Goal: Information Seeking & Learning: Learn about a topic

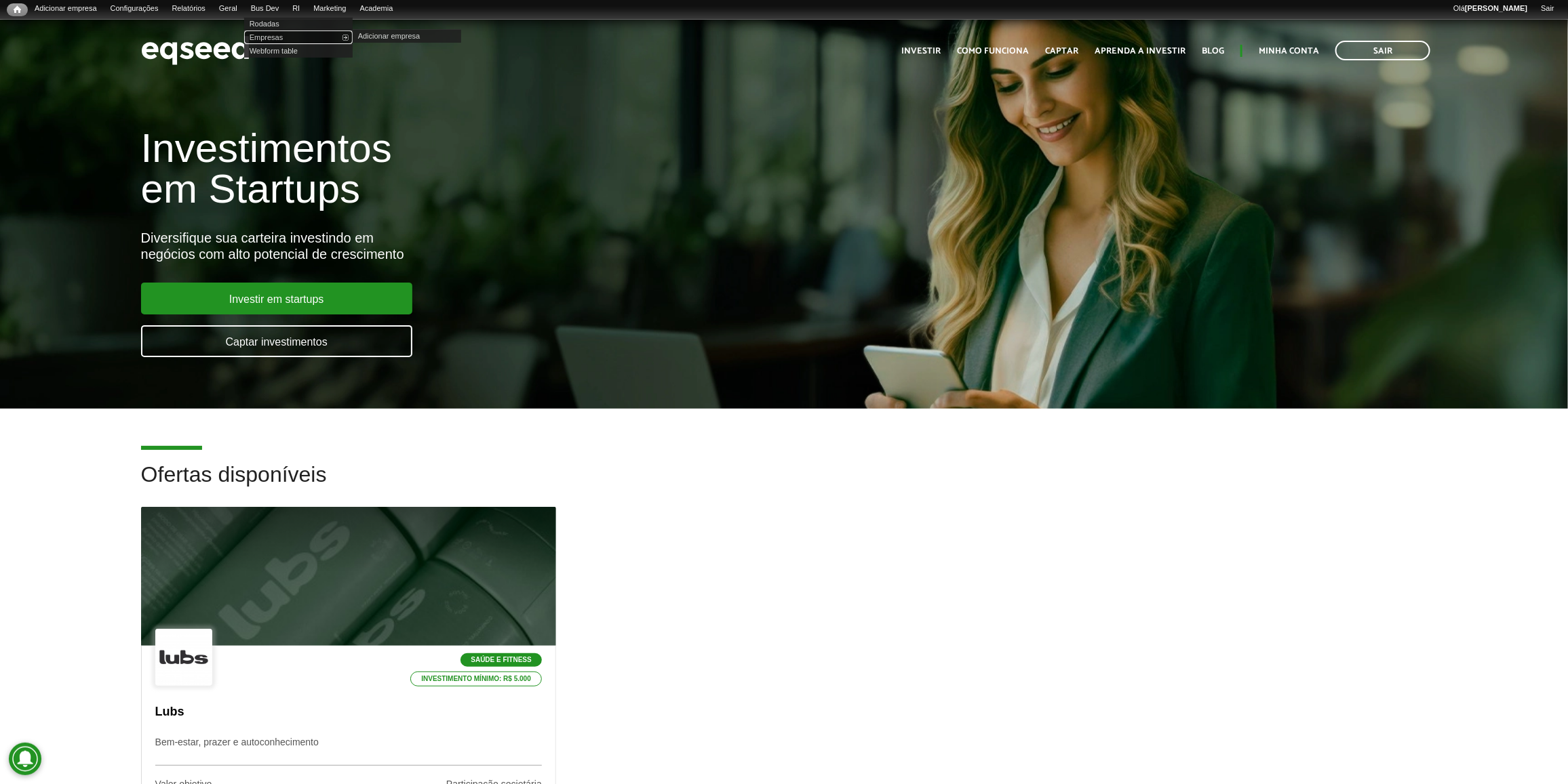
click at [284, 33] on link "Empresas" at bounding box center [298, 37] width 109 height 14
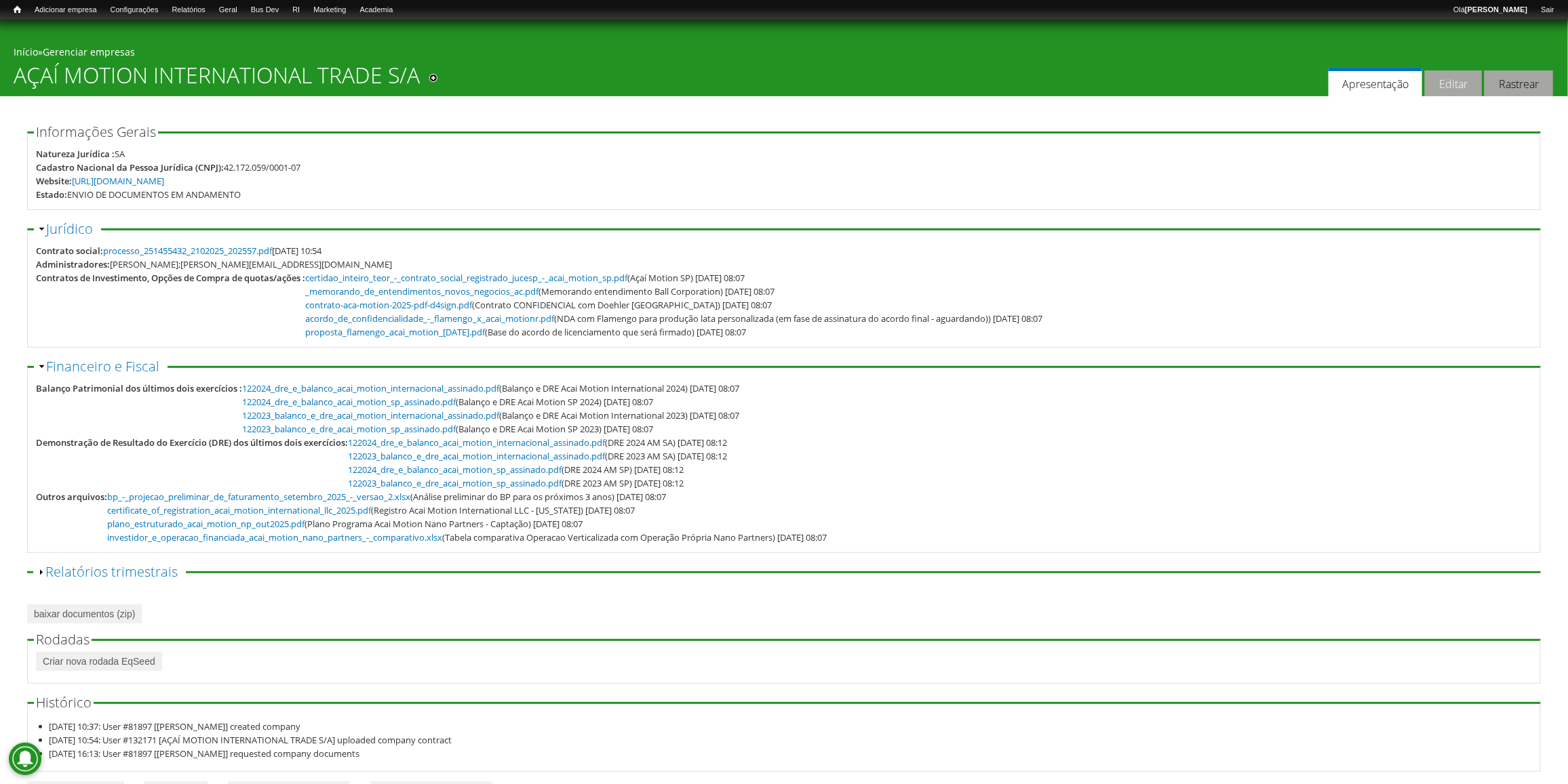
click at [1453, 85] on link "Editar" at bounding box center [1453, 84] width 57 height 26
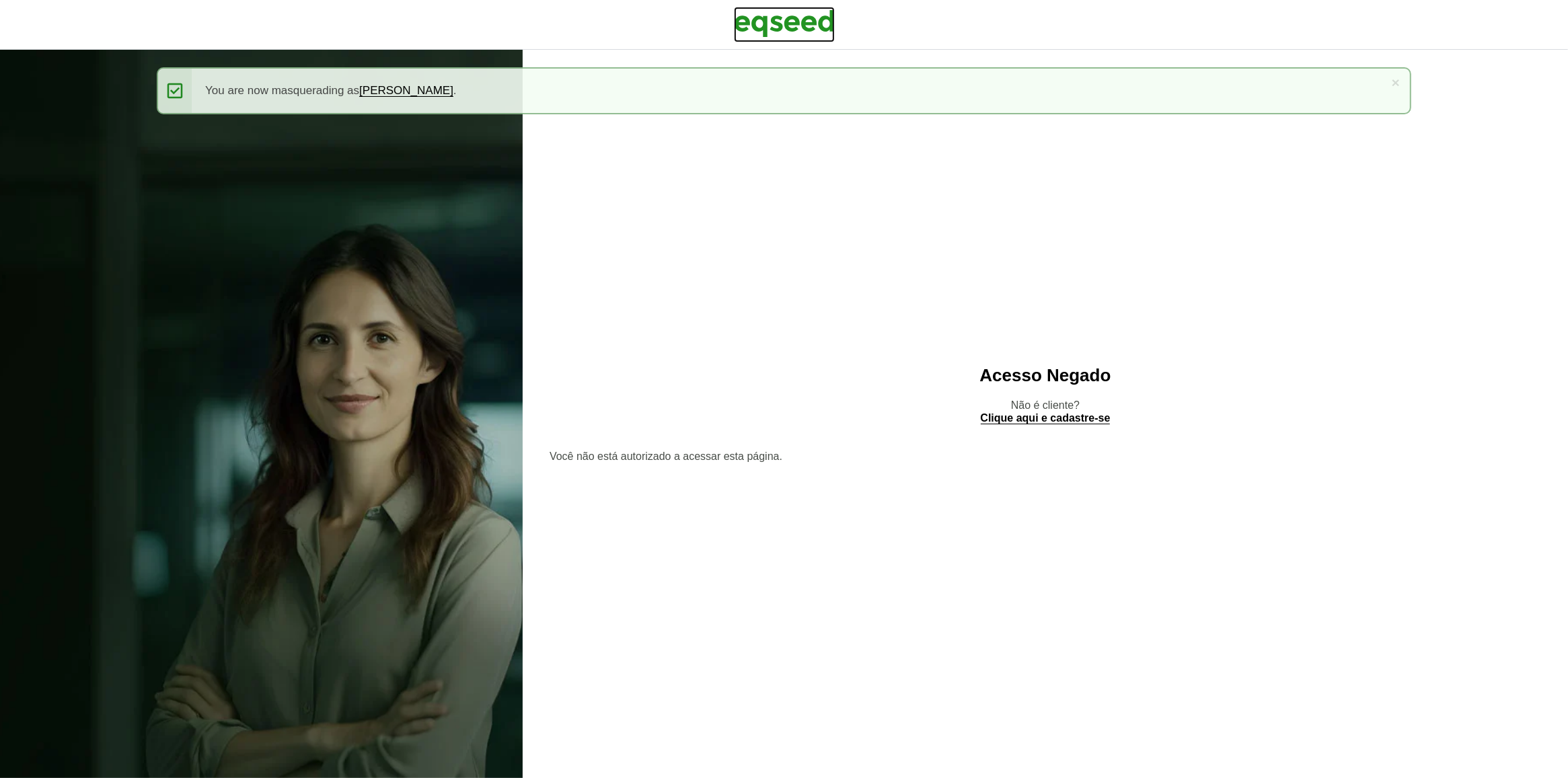
click at [786, 20] on img at bounding box center [784, 23] width 101 height 33
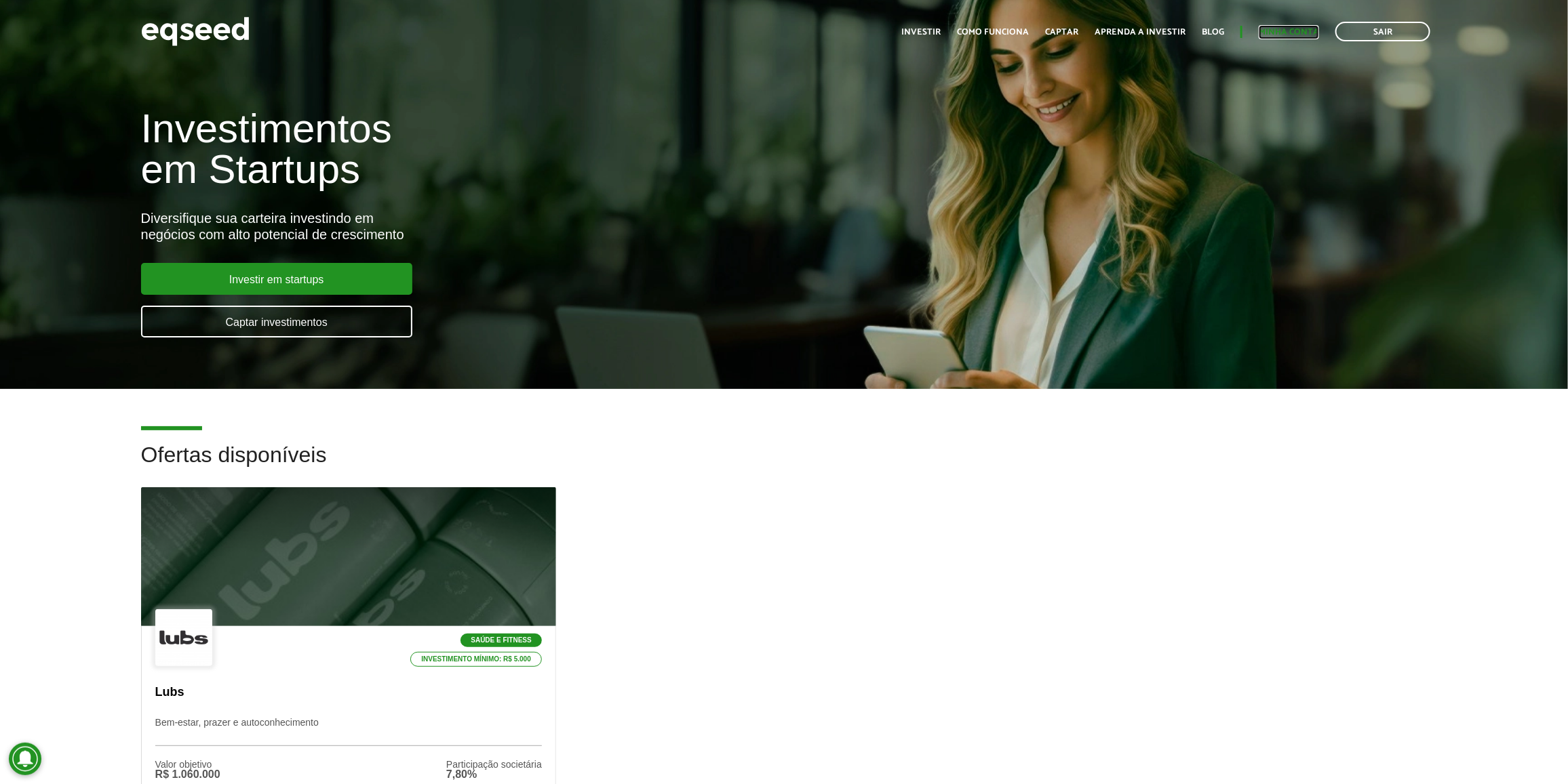
click at [1305, 28] on link "Minha conta" at bounding box center [1289, 32] width 60 height 8
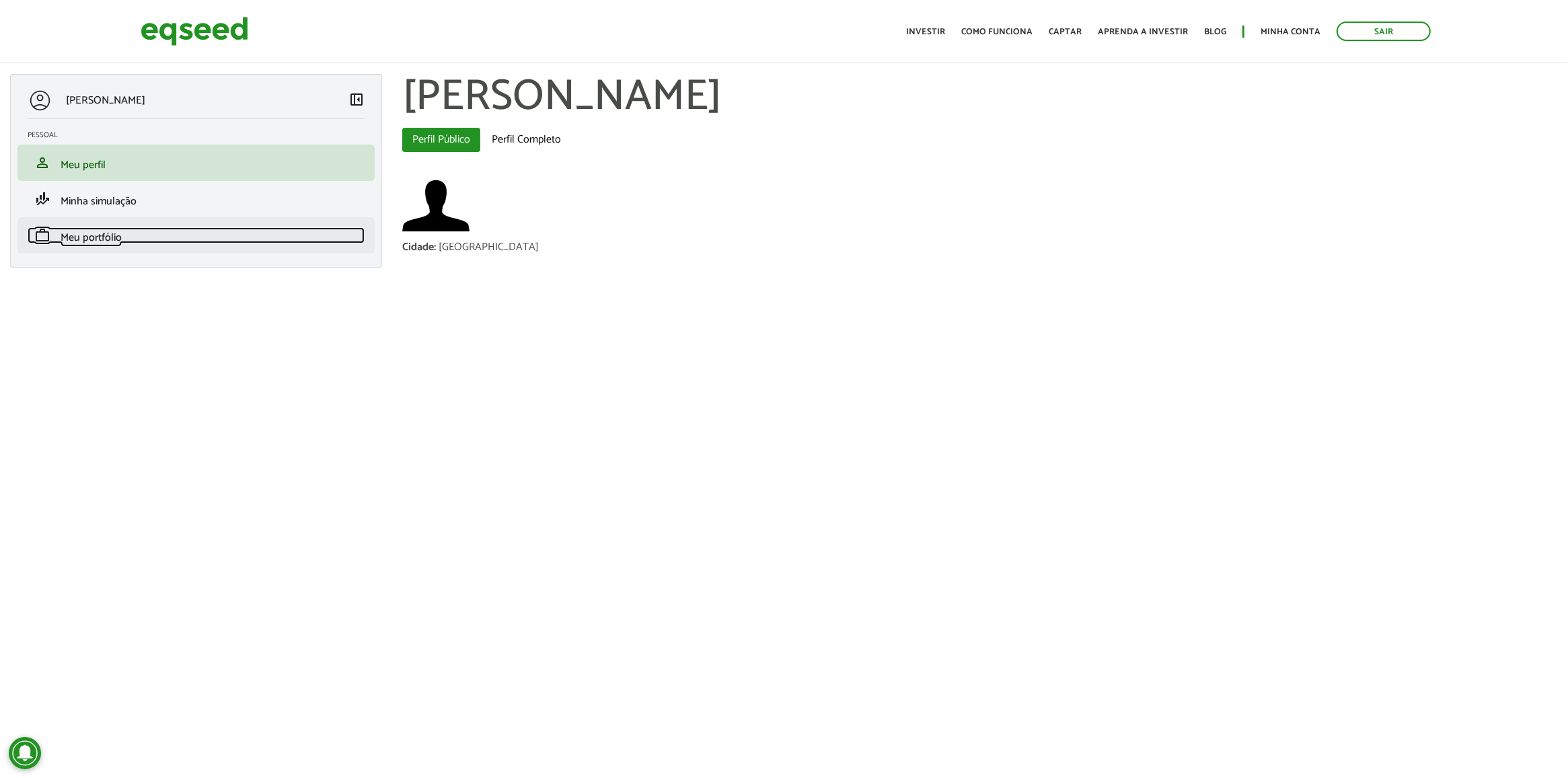
click at [147, 236] on link "work Meu portfólio" at bounding box center [196, 235] width 337 height 16
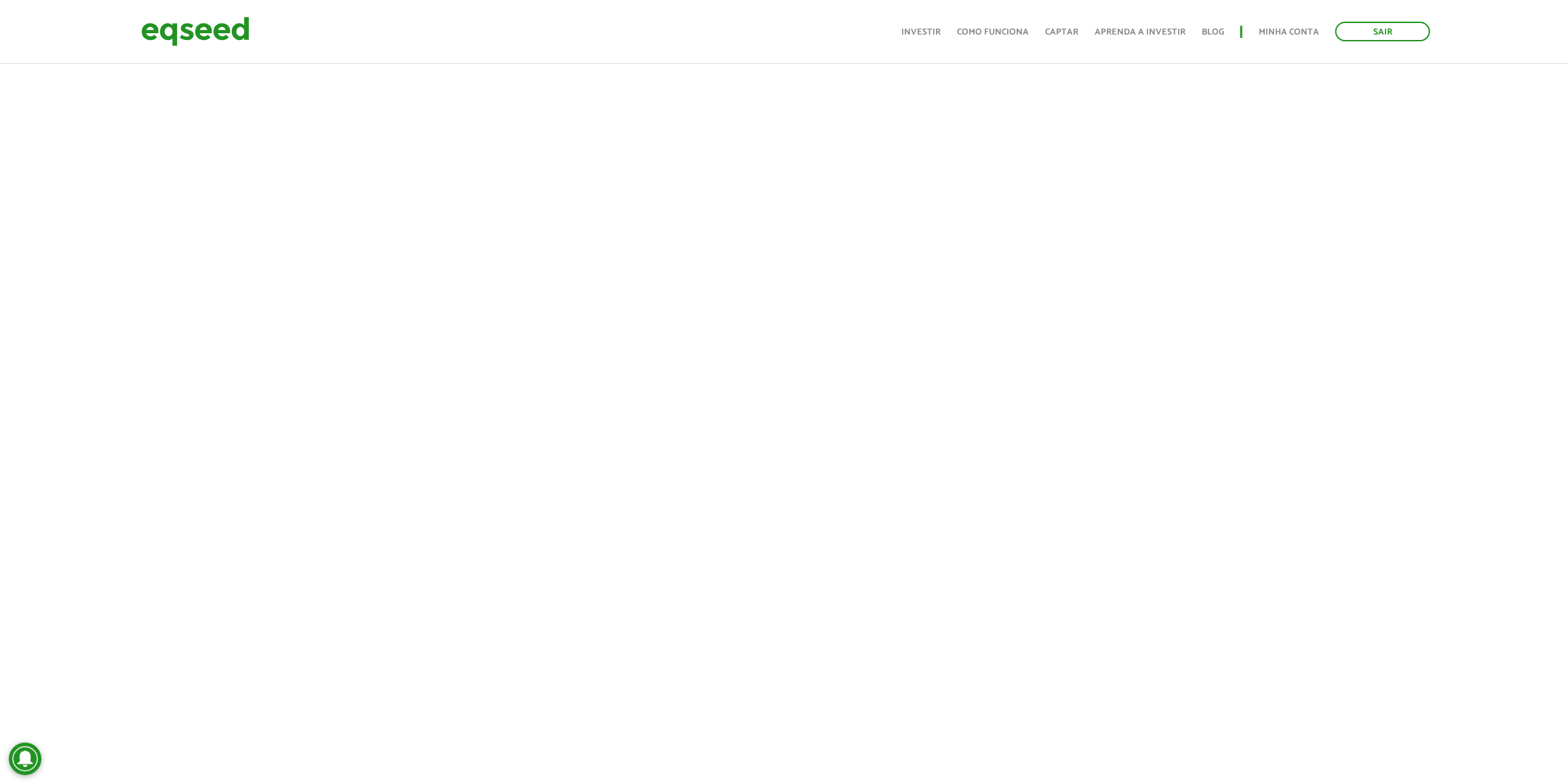
scroll to position [364, 0]
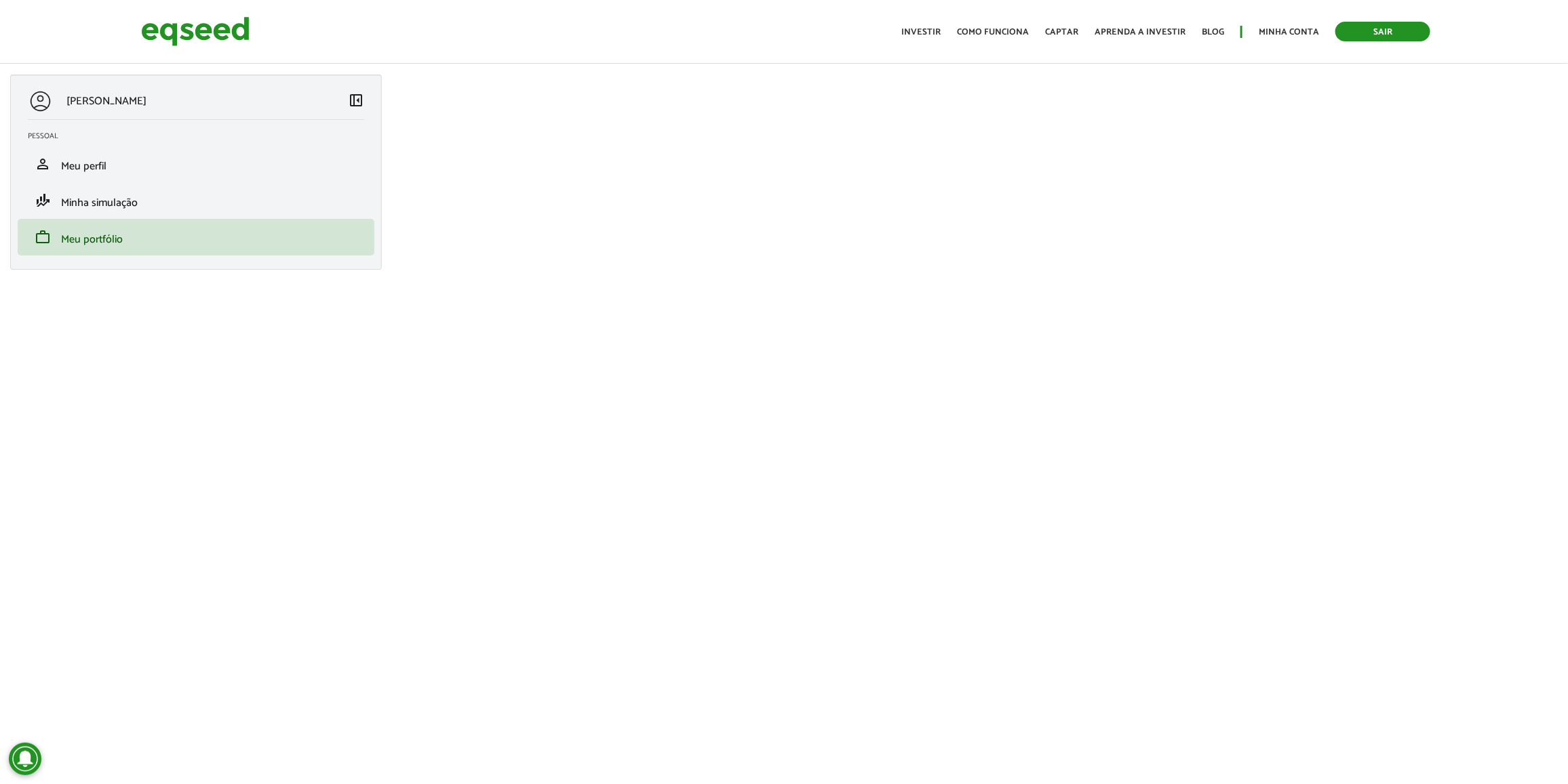
click at [1405, 24] on link "Sair" at bounding box center [1383, 31] width 95 height 19
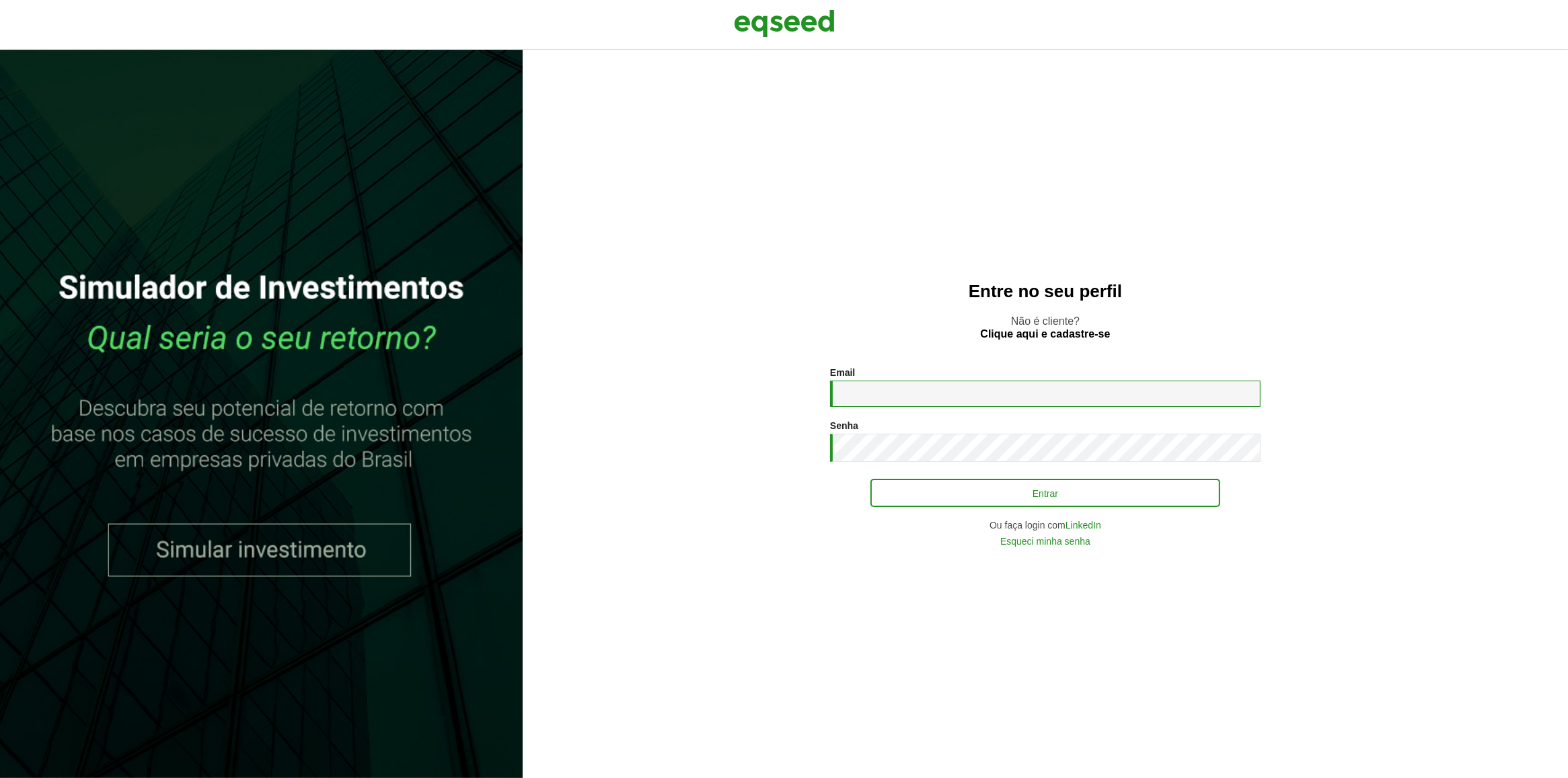
type input "**********"
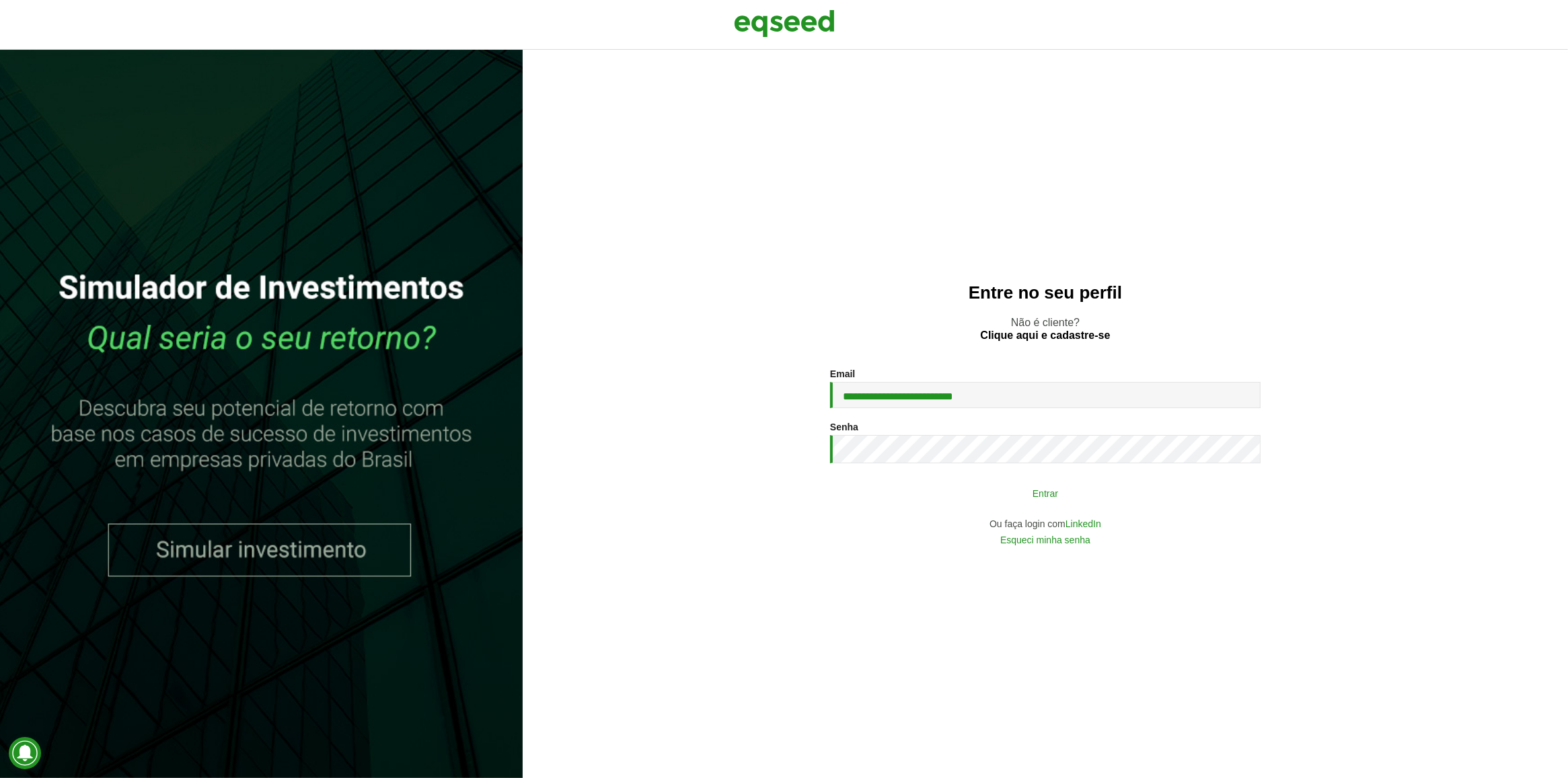
click at [947, 498] on button "Entrar" at bounding box center [1045, 493] width 350 height 26
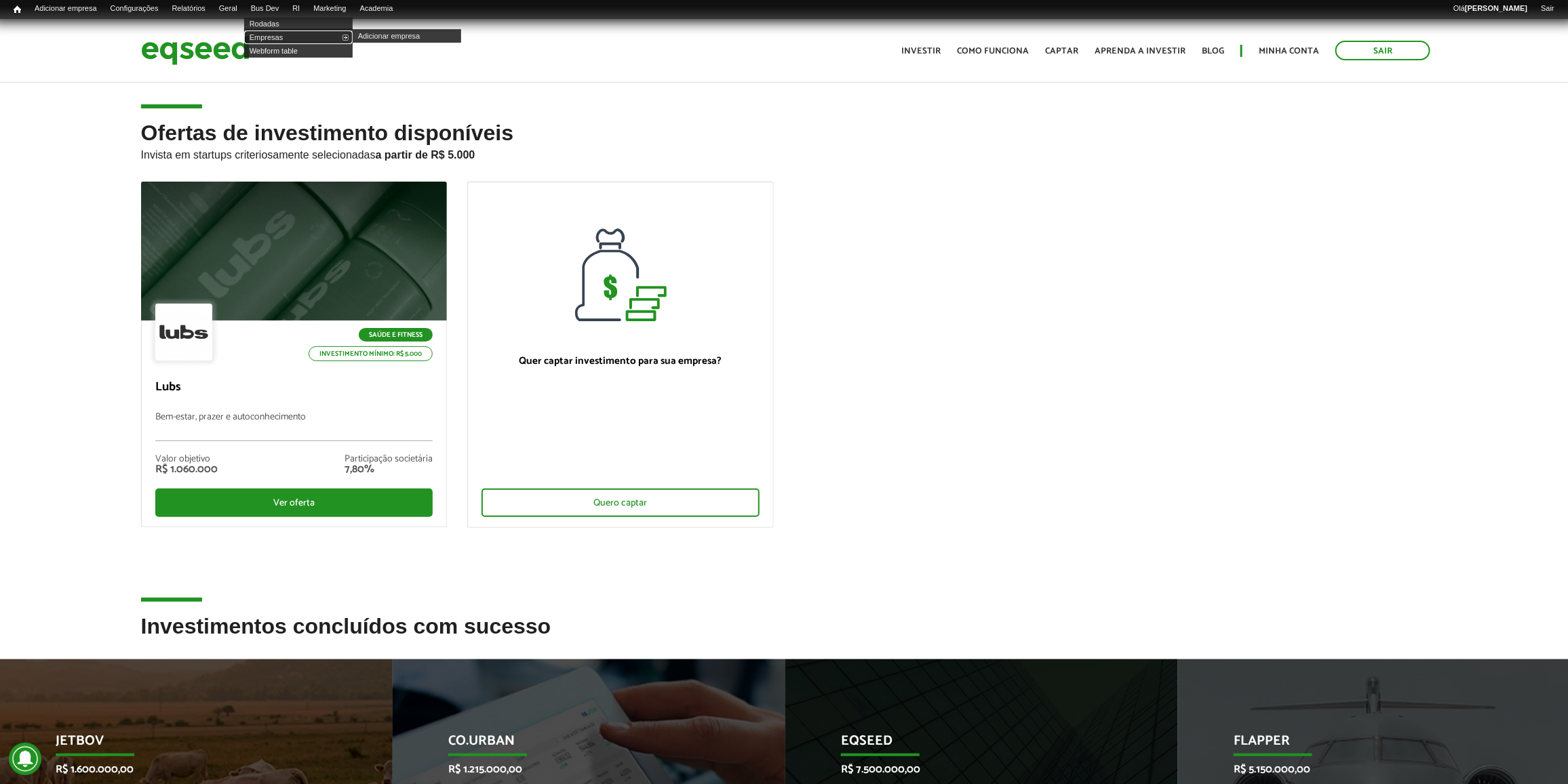
click at [285, 33] on link "Empresas" at bounding box center [298, 37] width 109 height 14
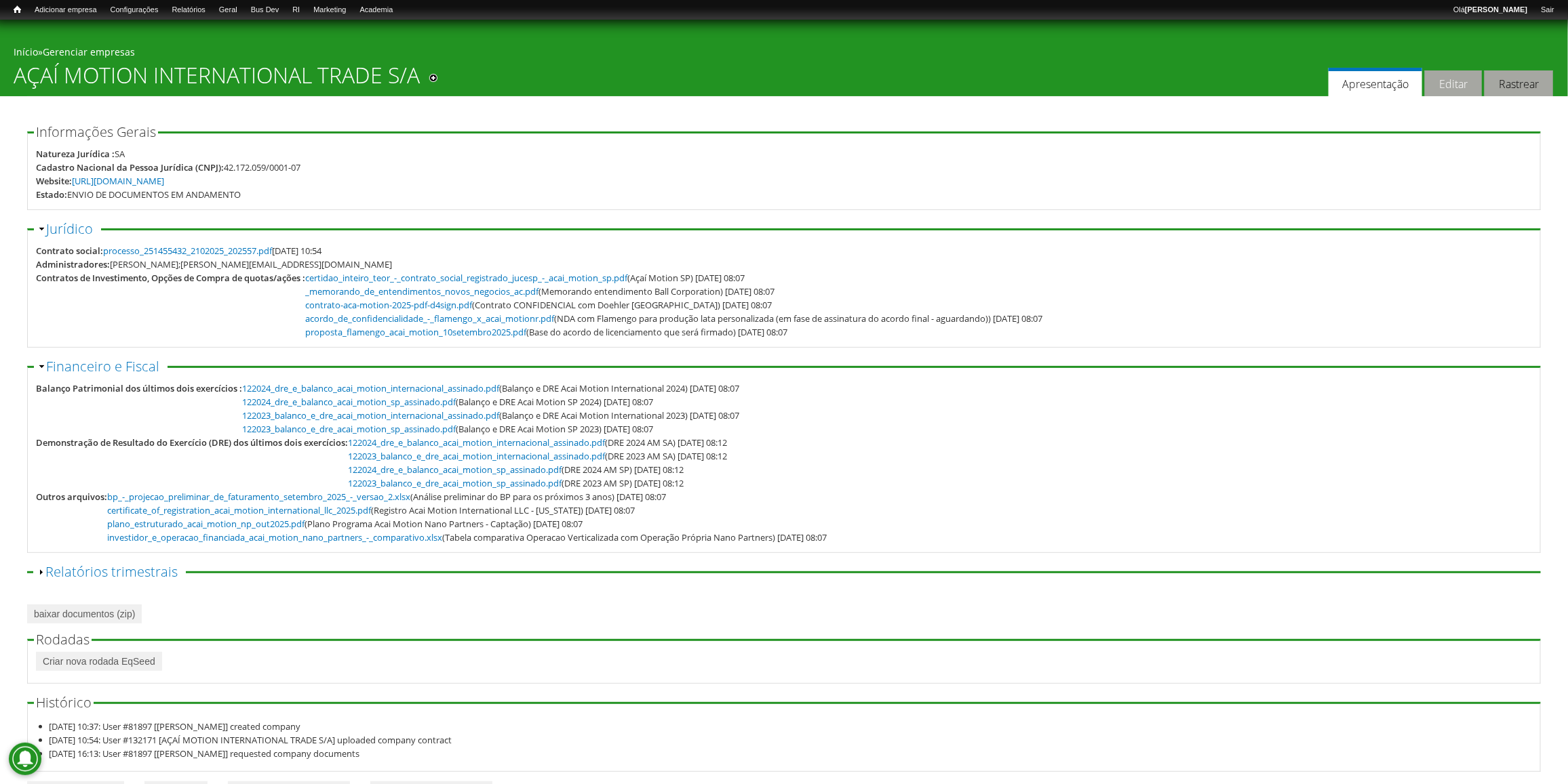
click at [1449, 72] on link "Editar" at bounding box center [1453, 84] width 57 height 26
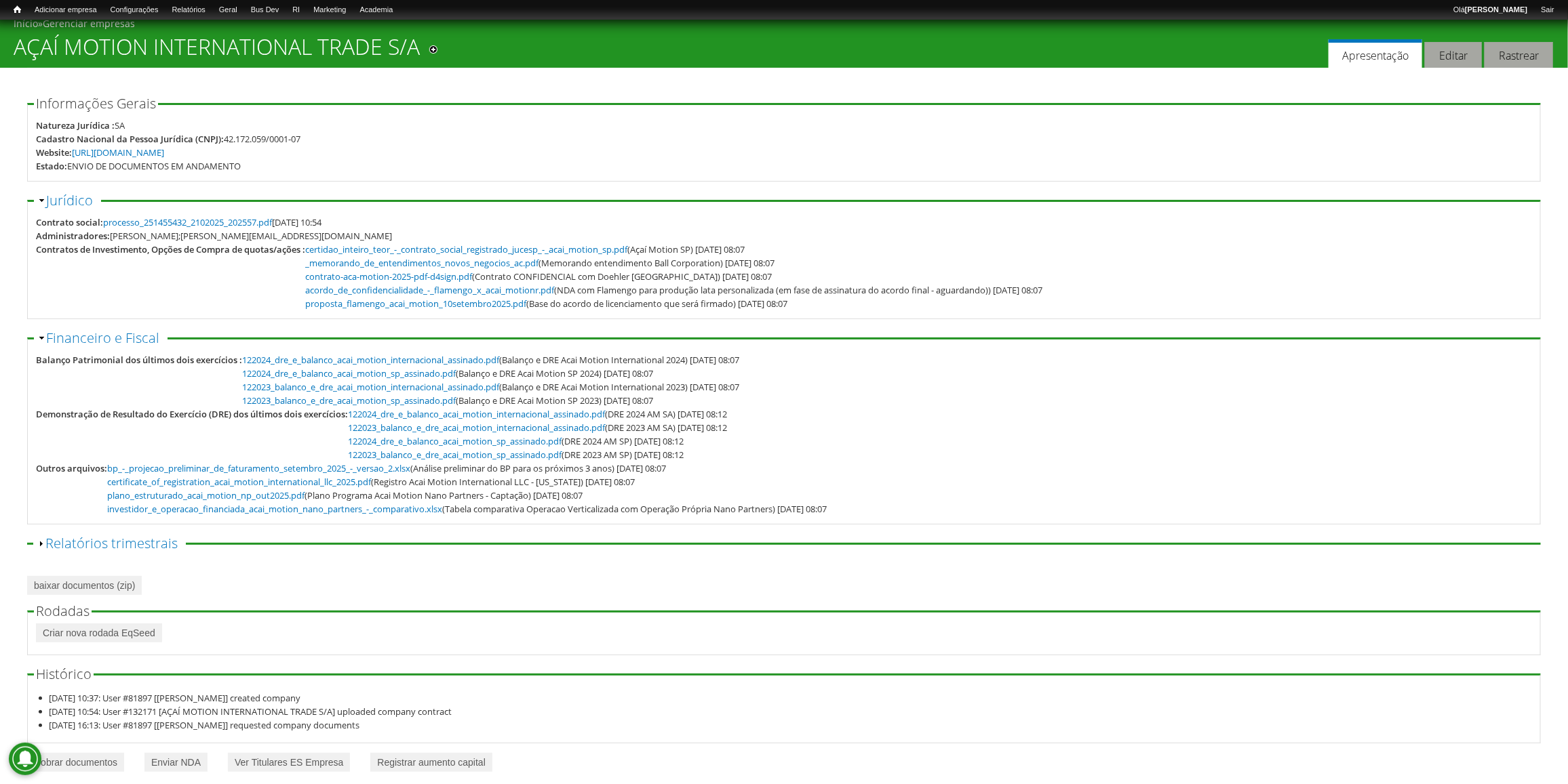
scroll to position [43, 0]
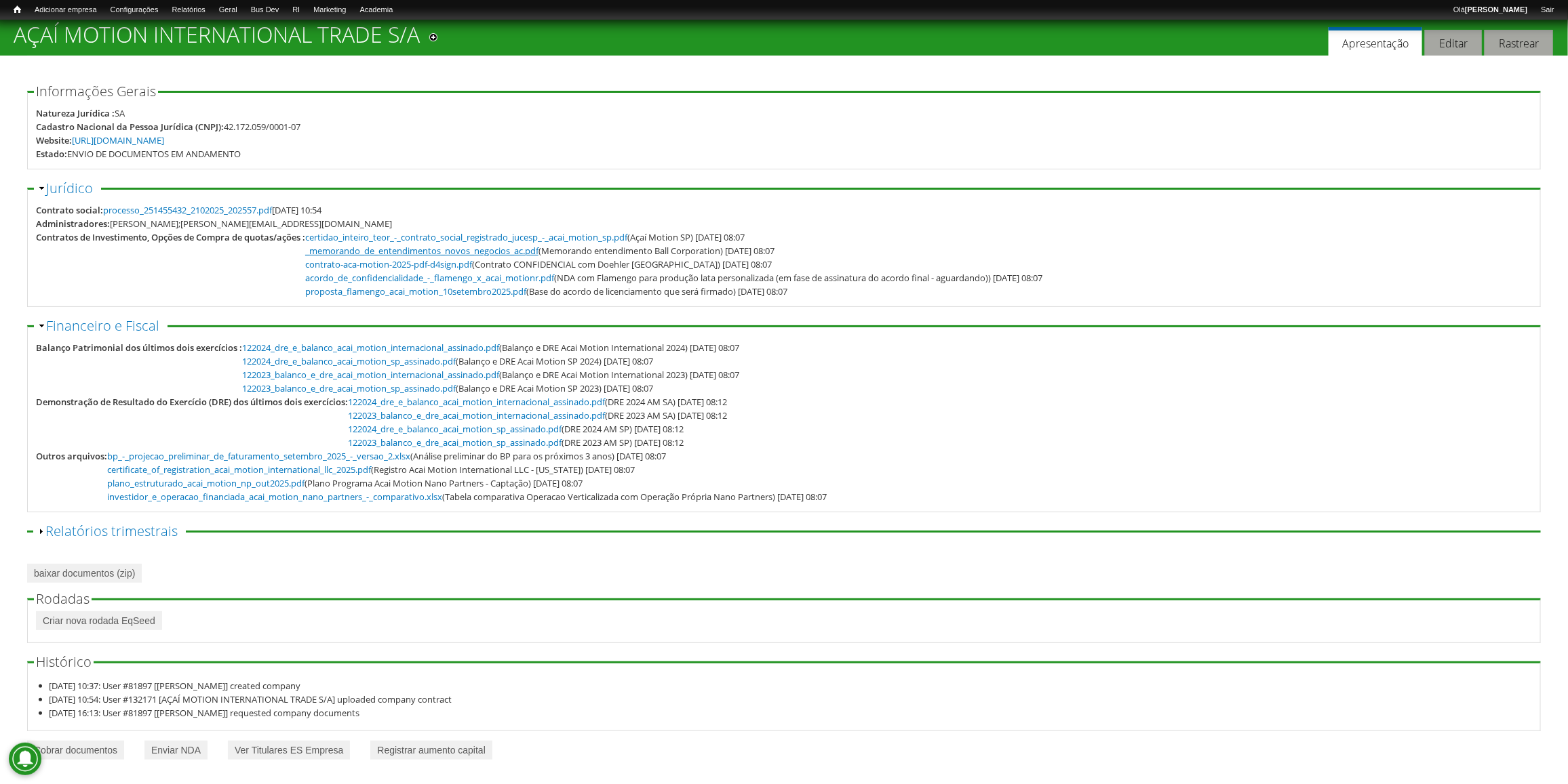
click at [346, 254] on link "_memorando_de_entendimentos_novos_negocios_ac.pdf" at bounding box center [421, 251] width 233 height 12
click at [382, 278] on link "acordo_de_confidencialidade_-_flamengo_x_acai_motionr.pdf" at bounding box center [429, 278] width 249 height 12
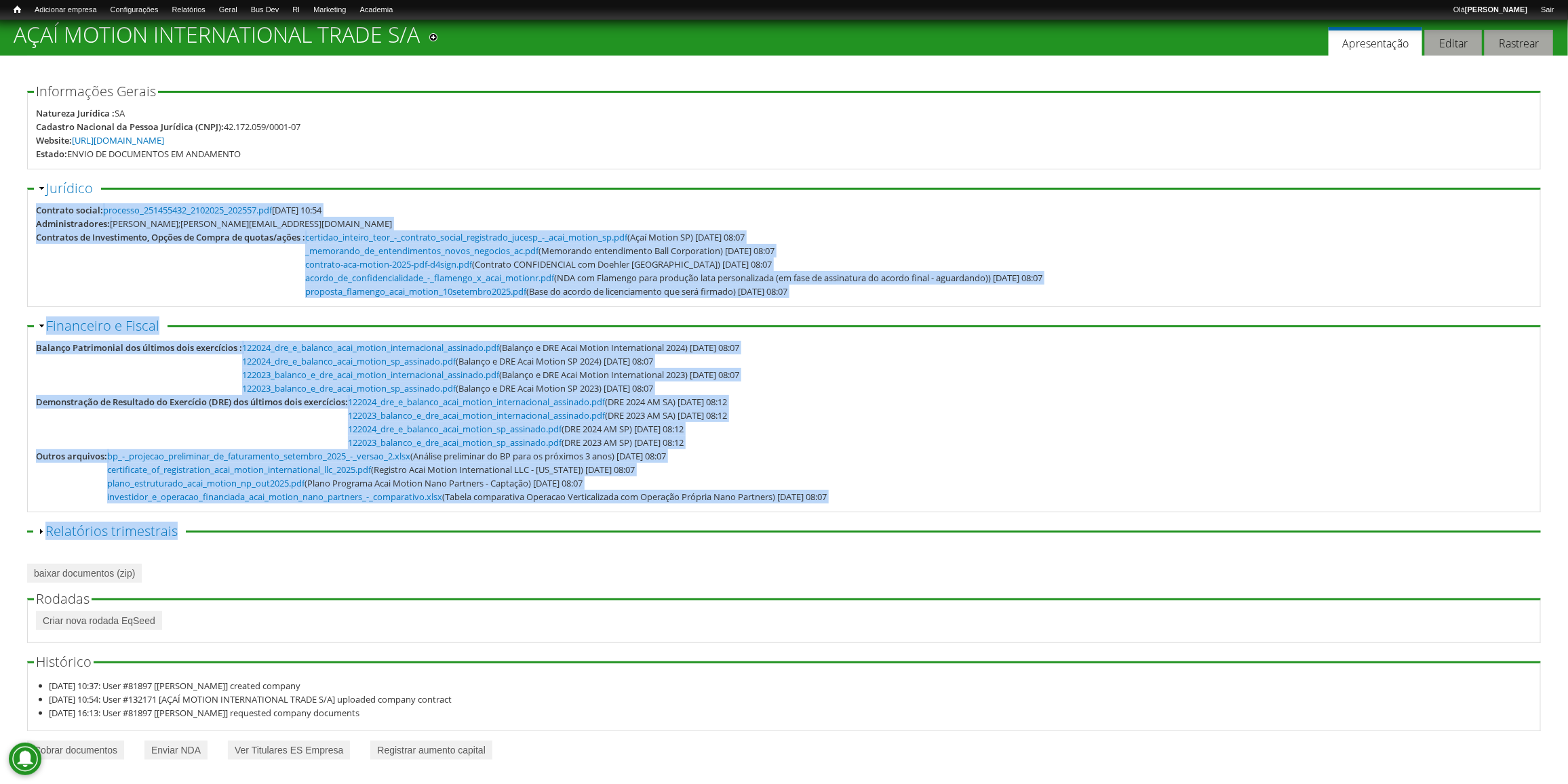
drag, startPoint x: 202, startPoint y: 201, endPoint x: 600, endPoint y: 536, distance: 520.2
click at [584, 536] on div "Informações Gerais Natureza Jurídica : SA Cadastro Nacional da Pessoa Jurídica …" at bounding box center [784, 408] width 1514 height 646
drag, startPoint x: 600, startPoint y: 536, endPoint x: 875, endPoint y: 457, distance: 286.1
click at [875, 457] on div "Outros arquivos: bp_-_projecao_preliminar_de_faturamento_setembro_2025_-_versao…" at bounding box center [784, 477] width 1496 height 54
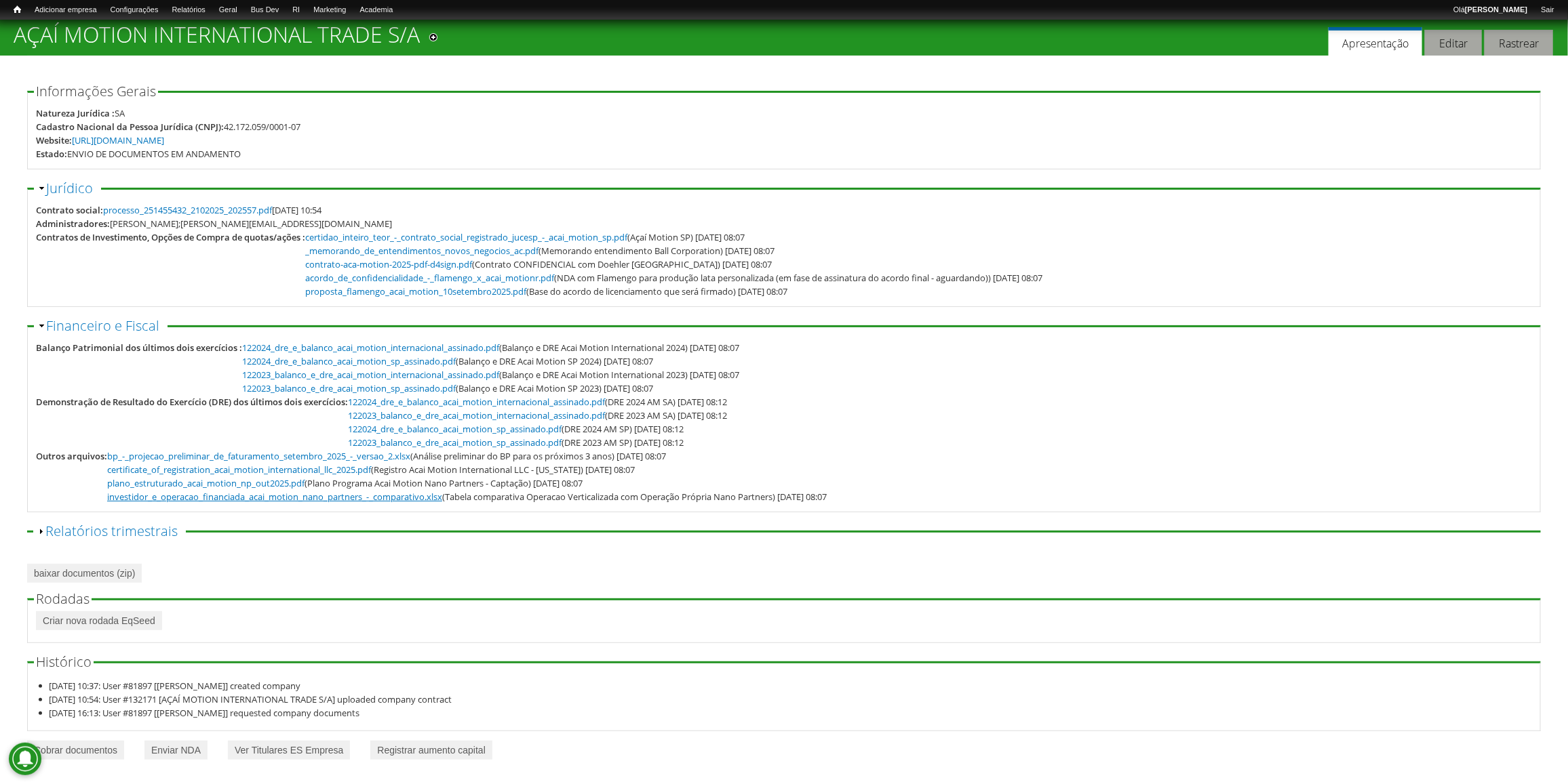
click at [182, 495] on link "investidor_e_operacao_financiada_acai_motion_nano_partners_-_comparativo.xlsx" at bounding box center [274, 497] width 335 height 12
click at [408, 373] on link "122023_balanco_e_dre_acai_motion_internacional_assinado.pdf" at bounding box center [371, 375] width 257 height 12
click at [287, 60] on link "Webform table" at bounding box center [298, 57] width 109 height 15
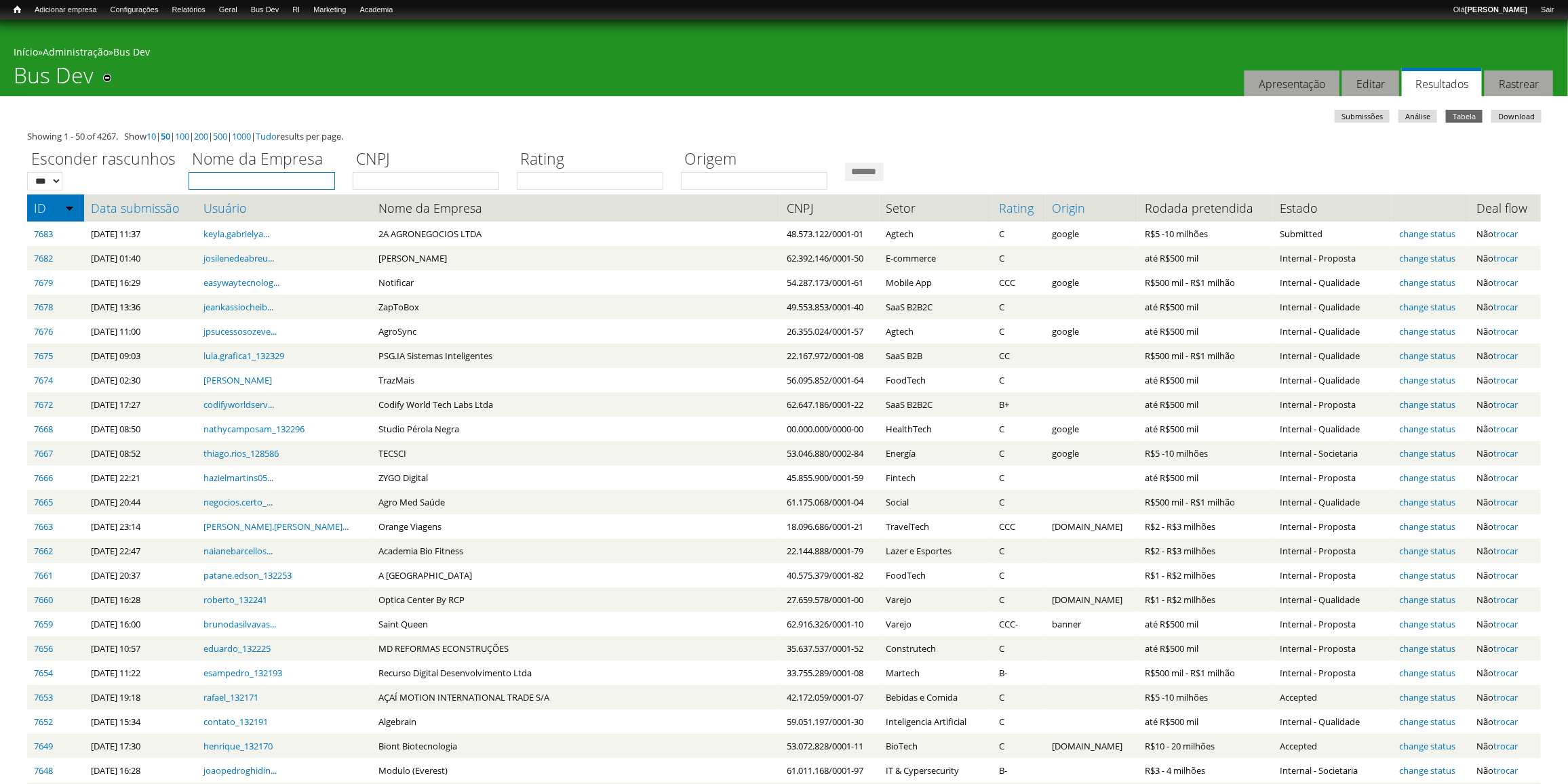
click at [277, 184] on input "Nome da Empresa" at bounding box center [262, 181] width 147 height 18
type input "**********"
click at [845, 163] on input "*******" at bounding box center [865, 172] width 39 height 19
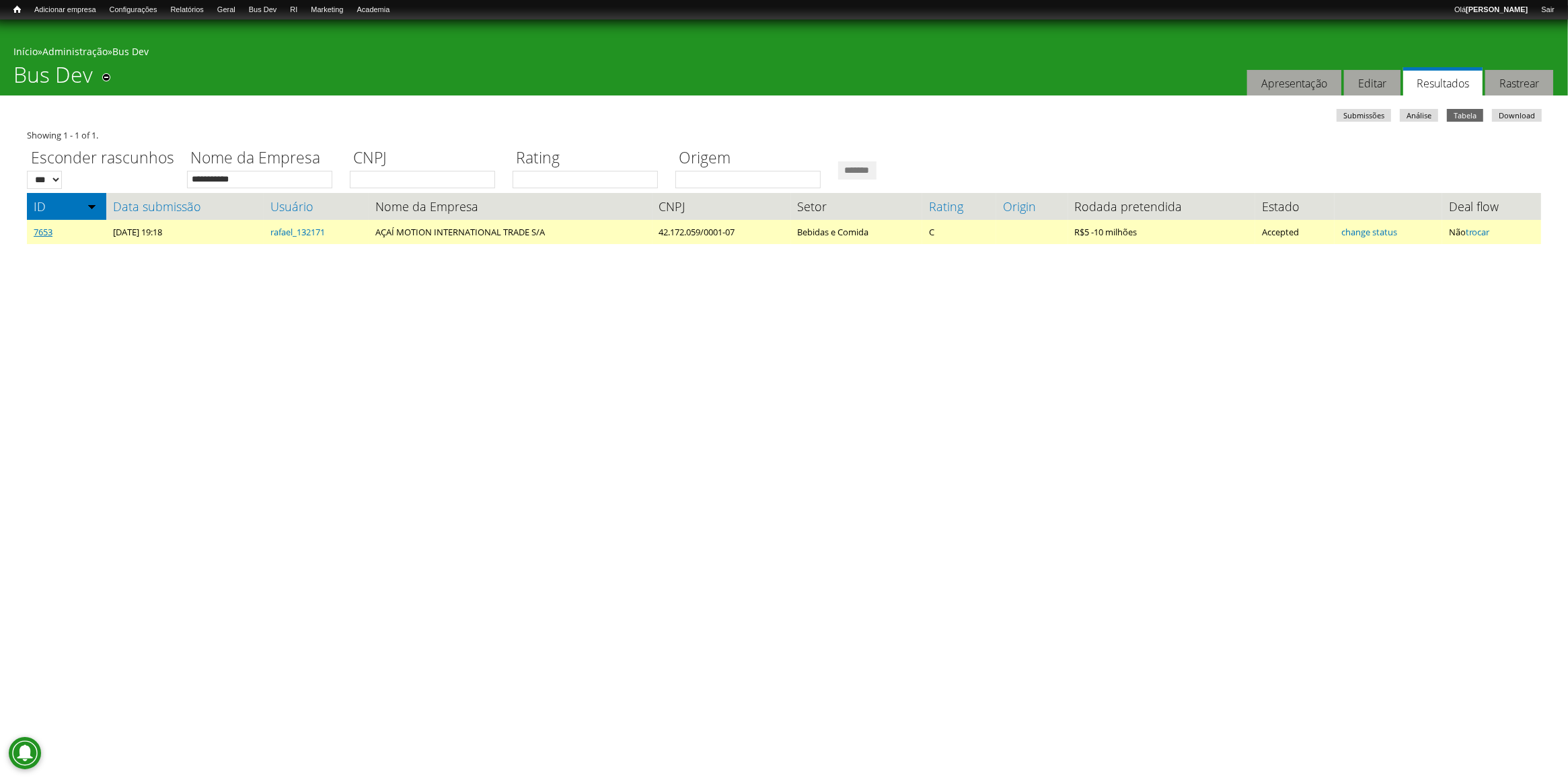
click at [43, 232] on link "7653" at bounding box center [43, 232] width 18 height 12
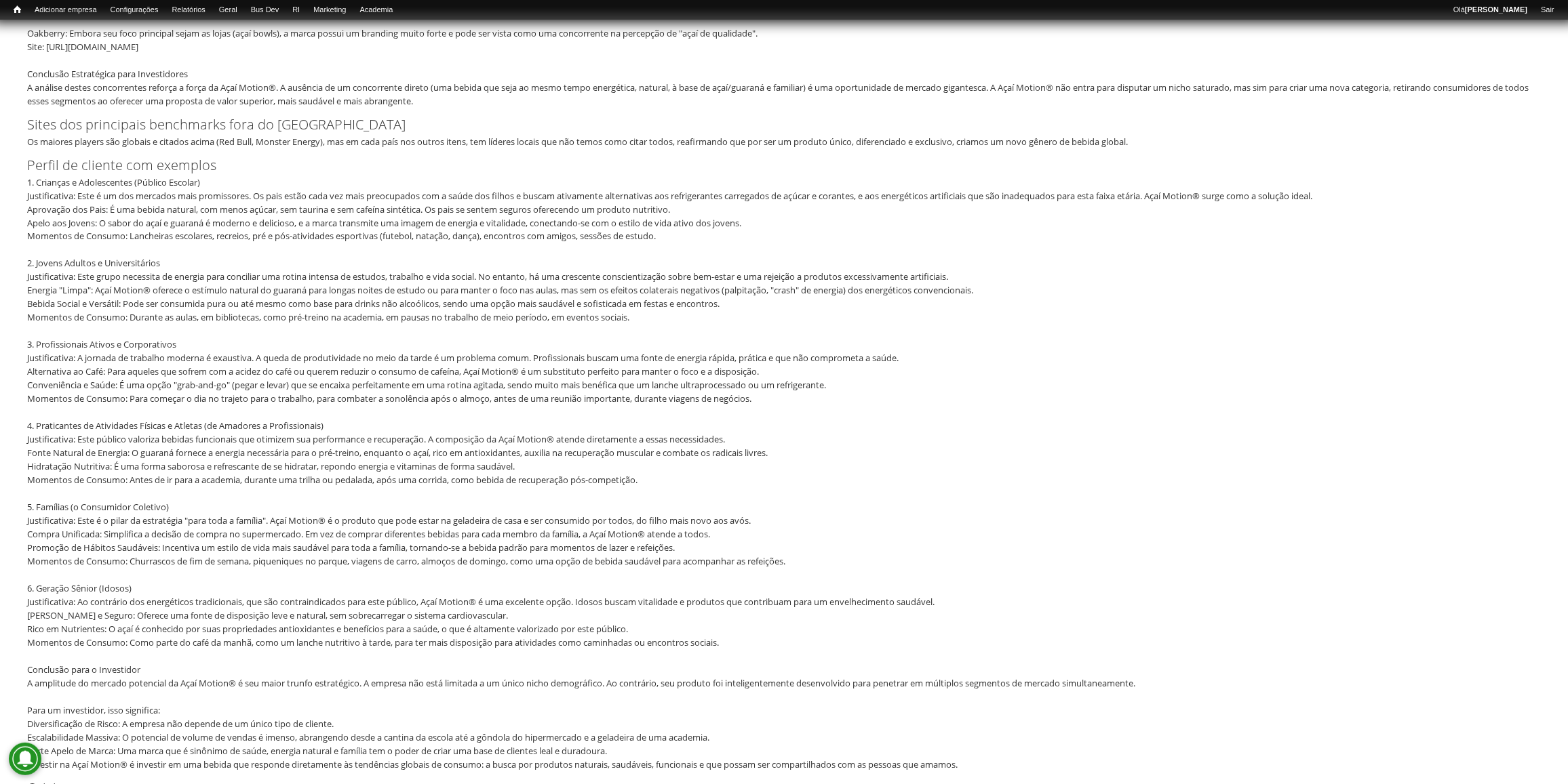
scroll to position [1187, 0]
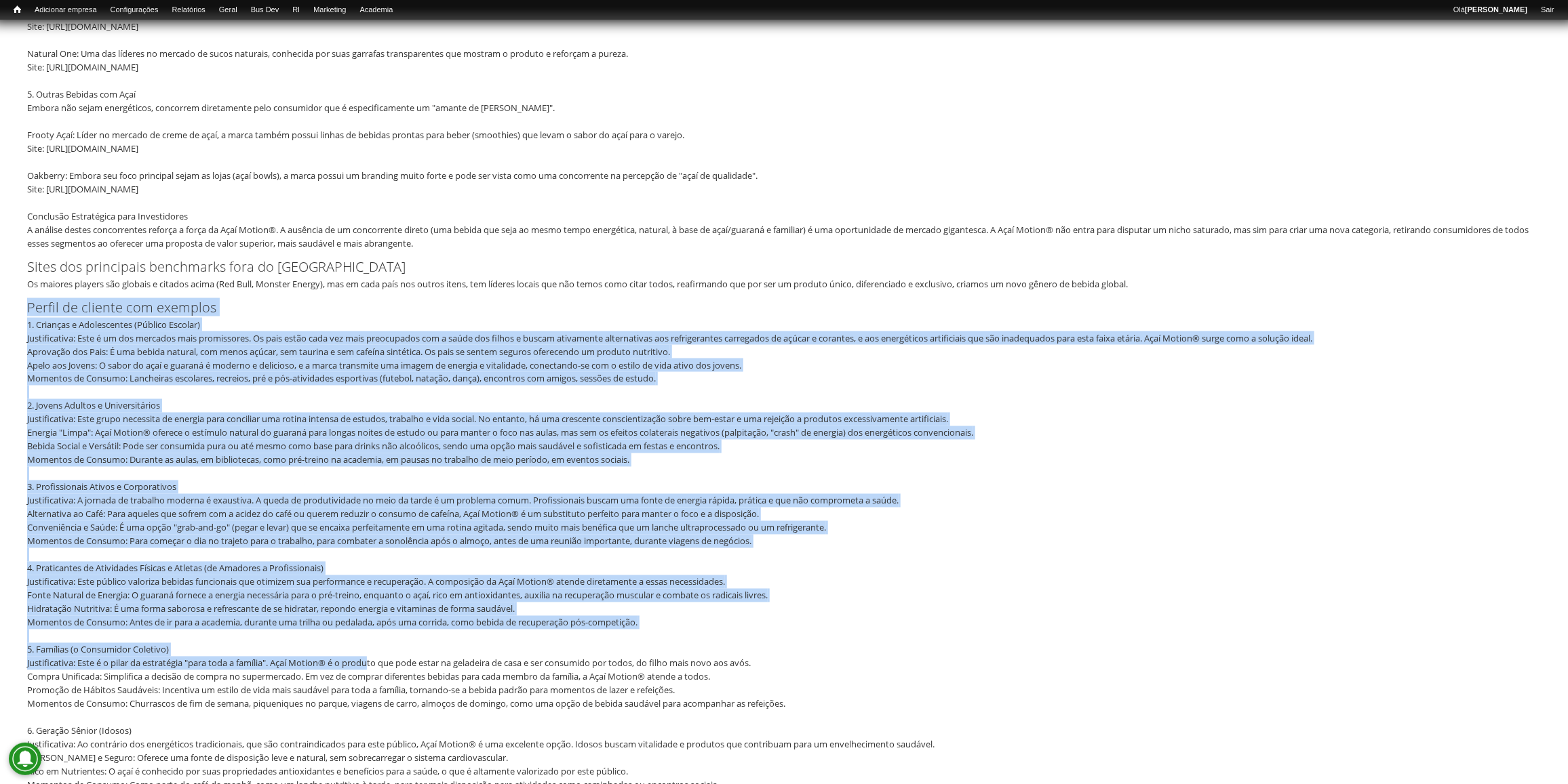
drag, startPoint x: 30, startPoint y: 316, endPoint x: 371, endPoint y: 662, distance: 485.8
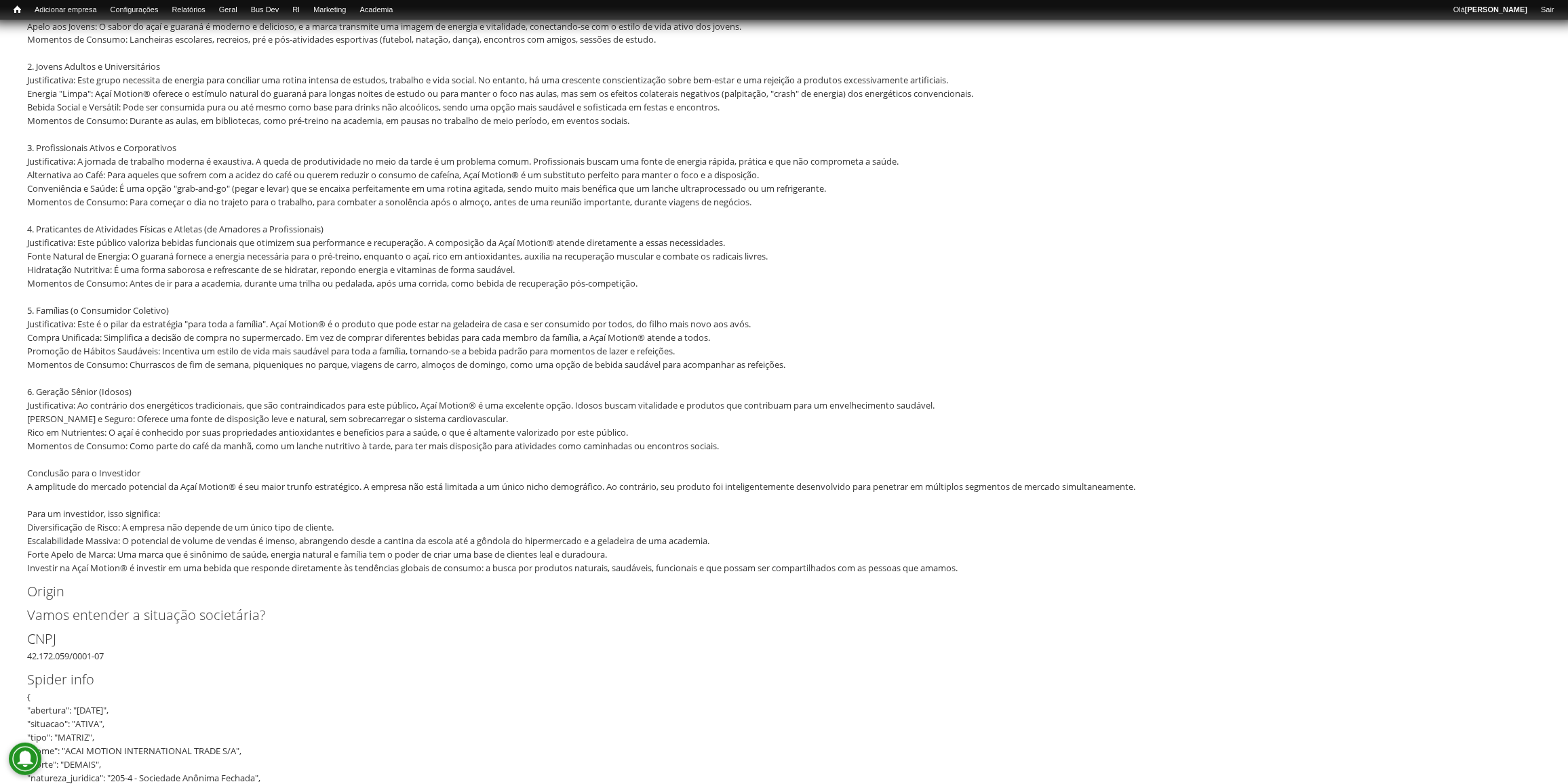
click at [355, 584] on label "Origin" at bounding box center [773, 592] width 1491 height 20
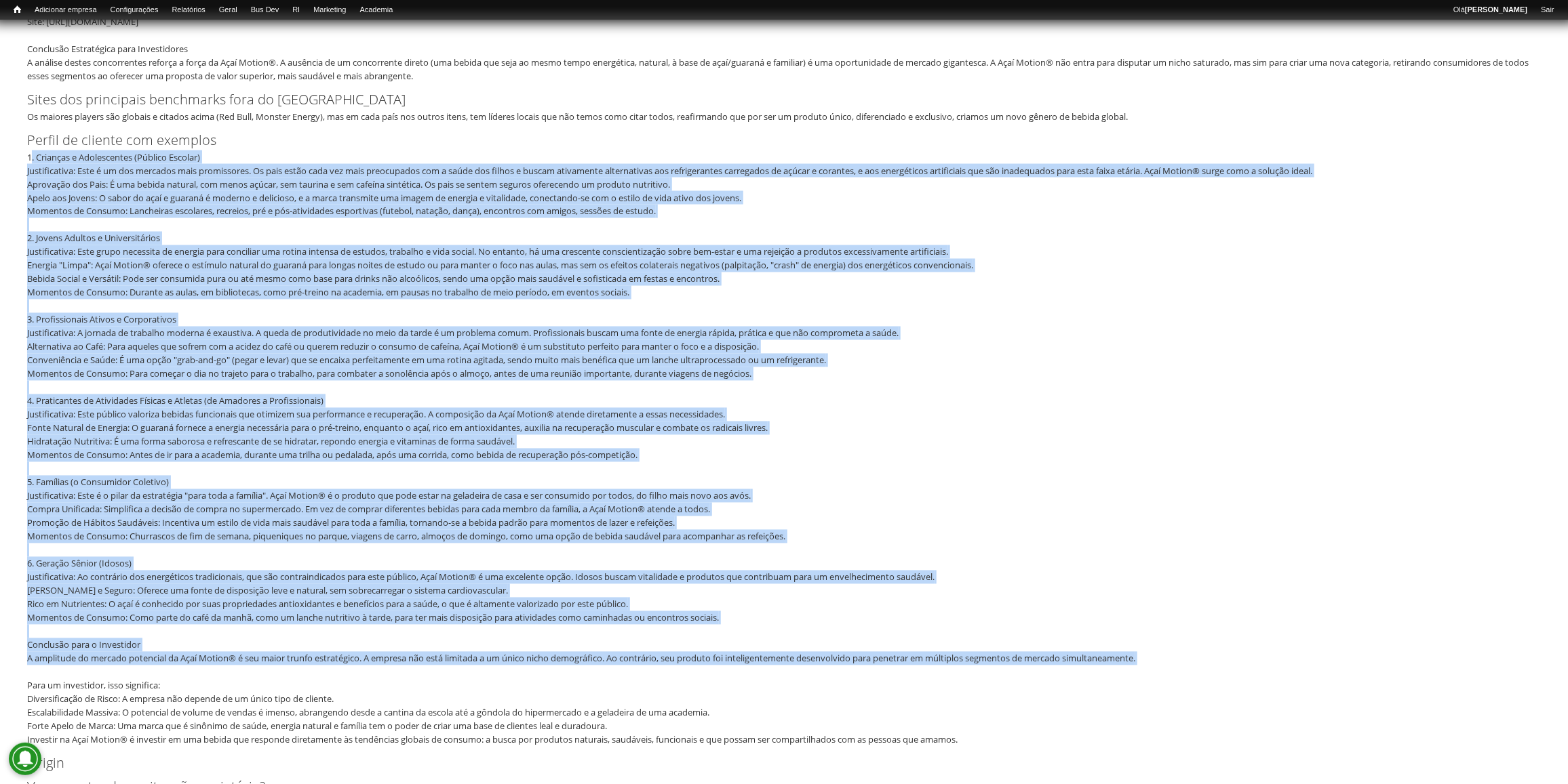
scroll to position [1356, 0]
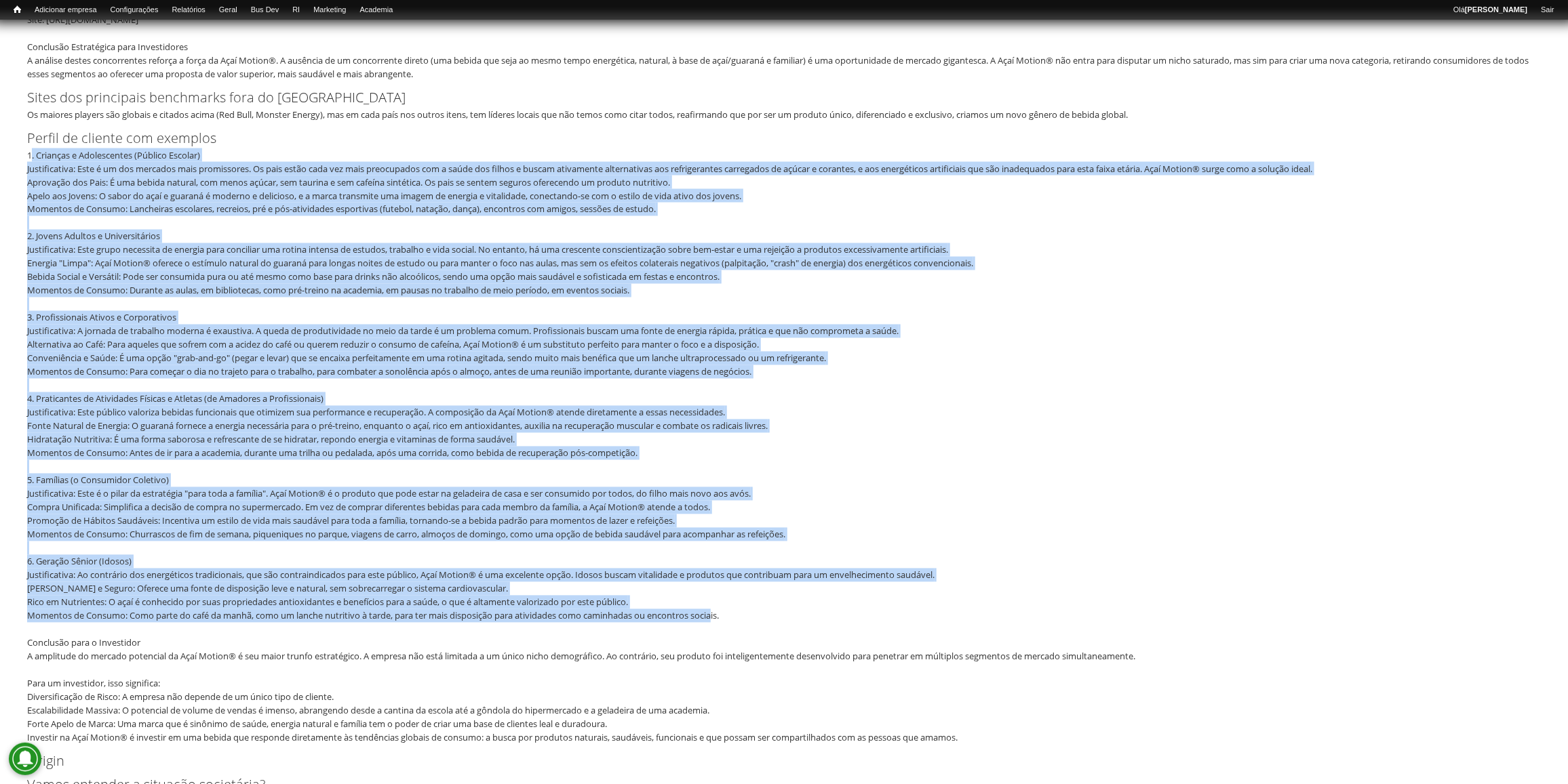
drag, startPoint x: 33, startPoint y: 323, endPoint x: 720, endPoint y: 617, distance: 747.3
click at [720, 617] on div "1. Crianças e Adolescentes (Público Escolar) Justificativa: Este é um dos merca…" at bounding box center [779, 446] width 1505 height 597
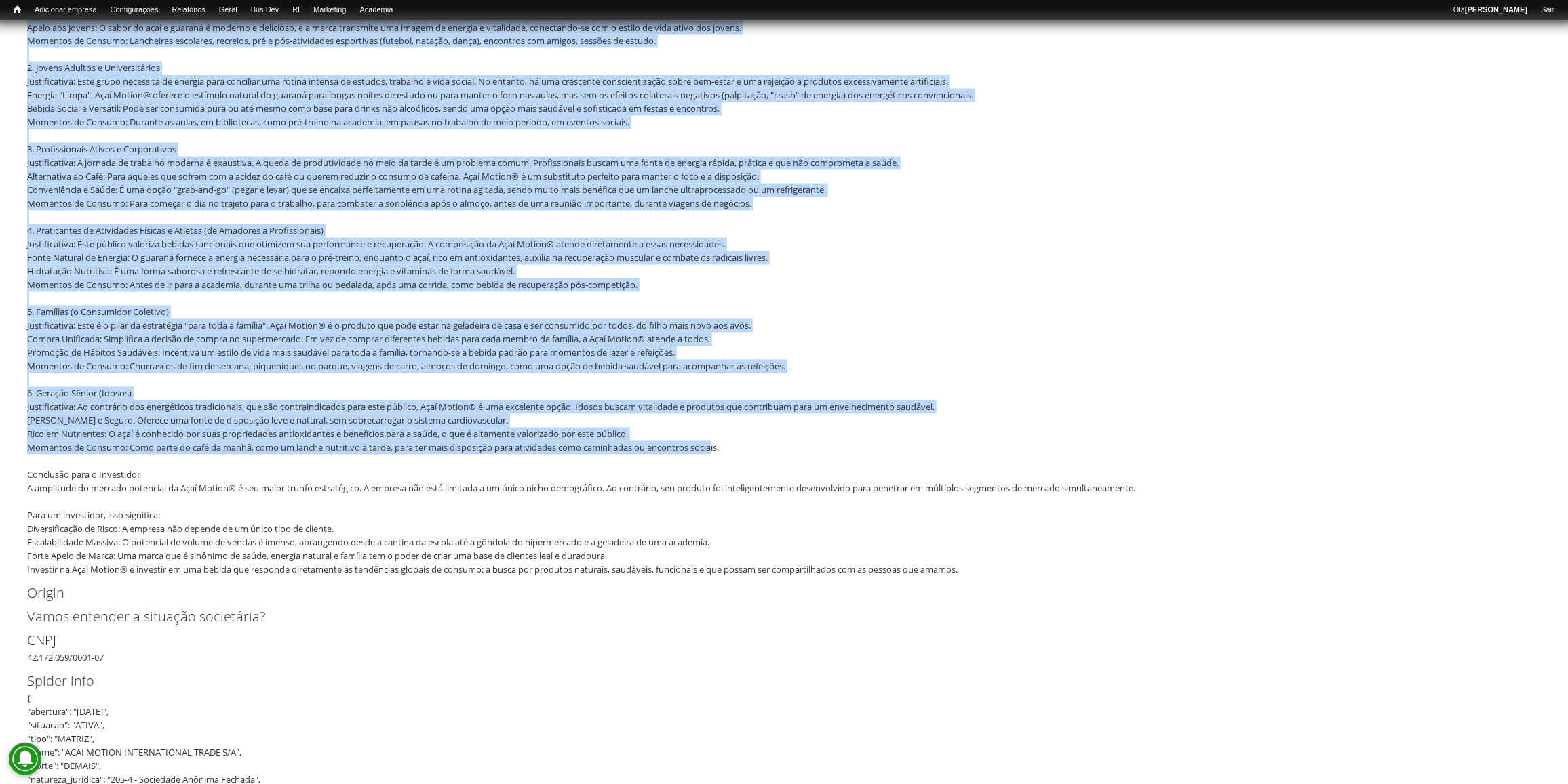
scroll to position [1525, 0]
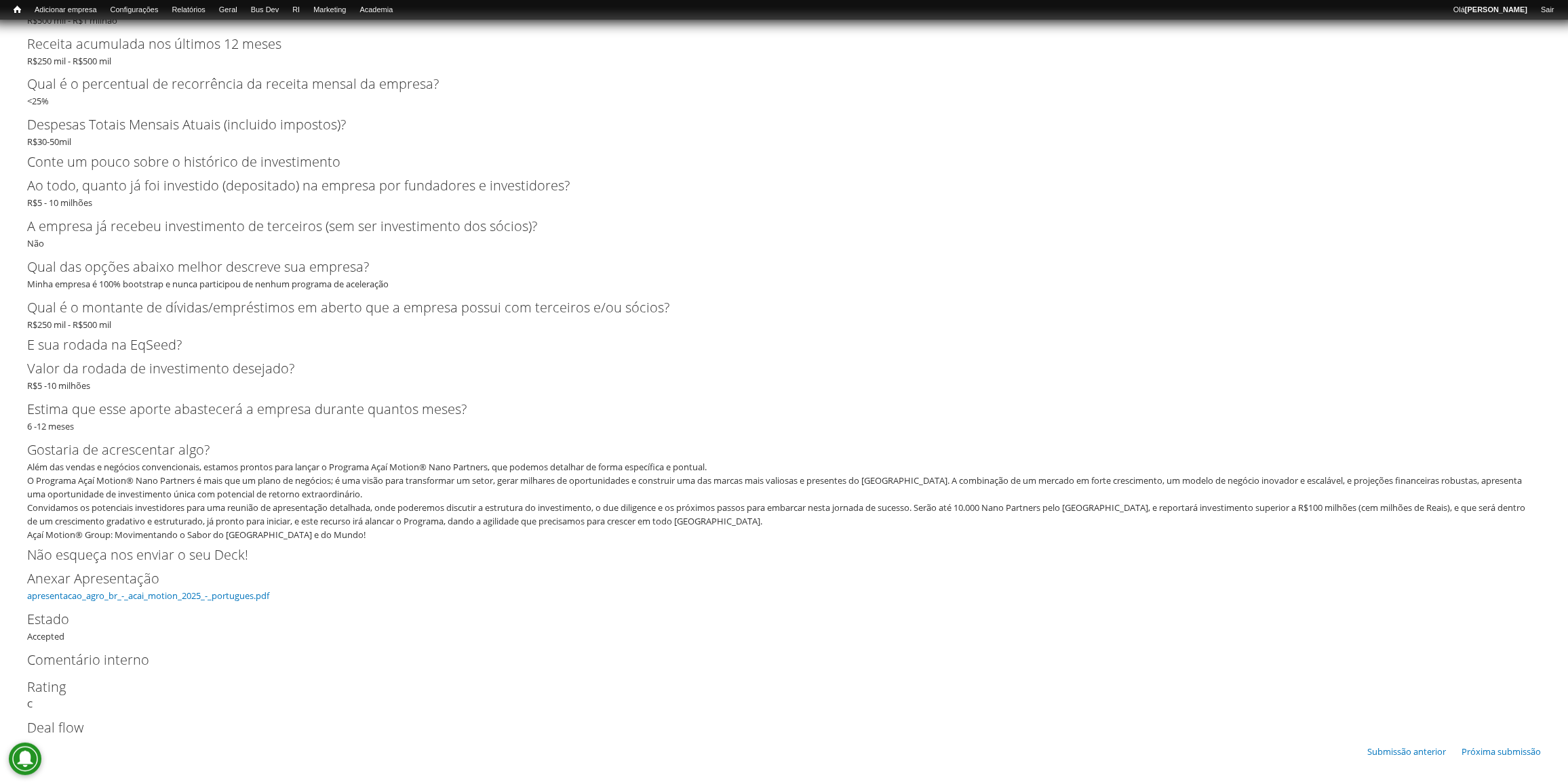
scroll to position [4641, 0]
click at [214, 600] on div "Anexar Apresentação apresentacao_agro_br_-_acai_motion_2025_-_portugues.pdf" at bounding box center [784, 584] width 1514 height 34
click at [218, 594] on link "apresentacao_agro_br_-_acai_motion_2025_-_portugues.pdf" at bounding box center [148, 594] width 242 height 12
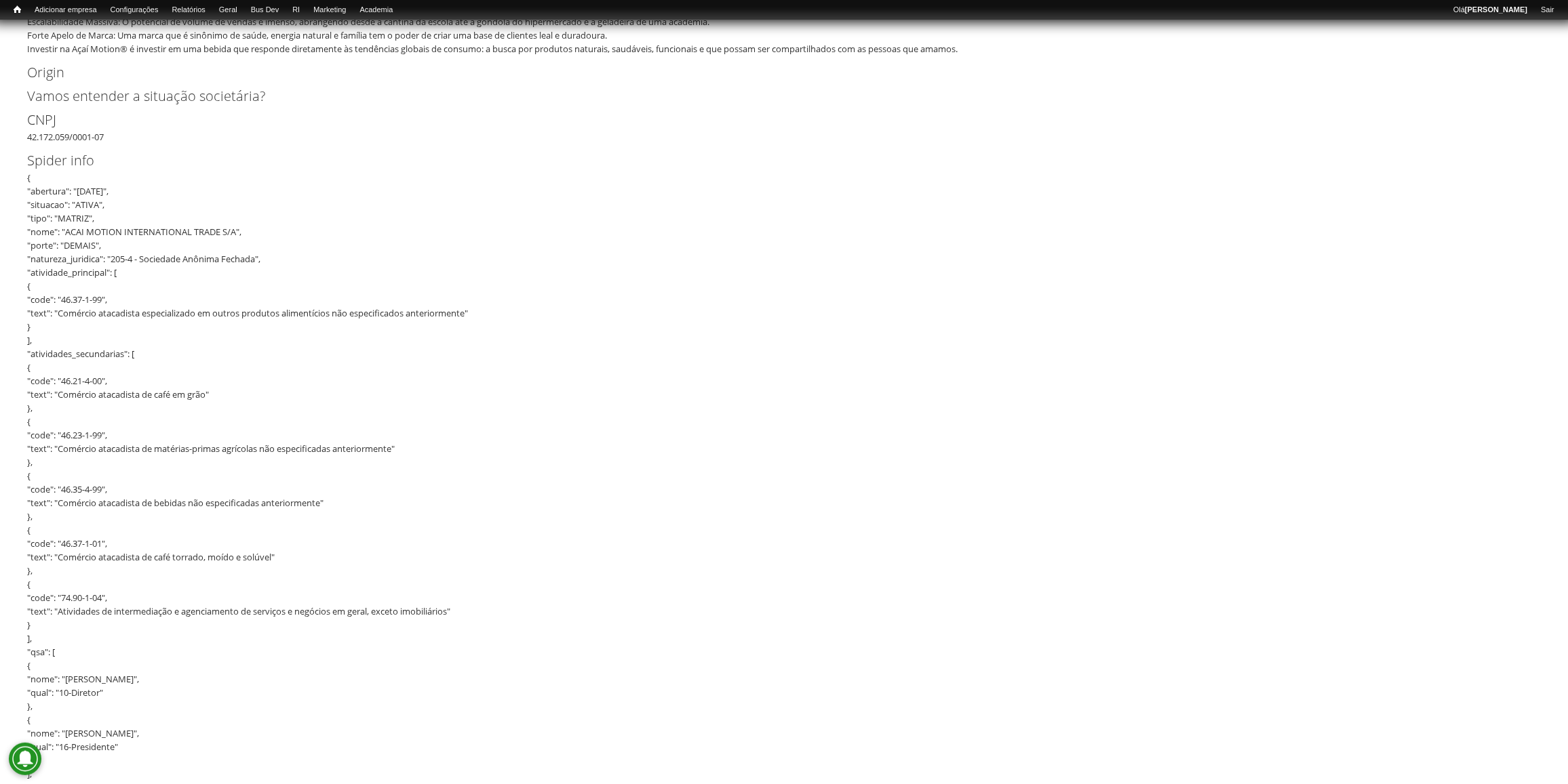
scroll to position [2183, 0]
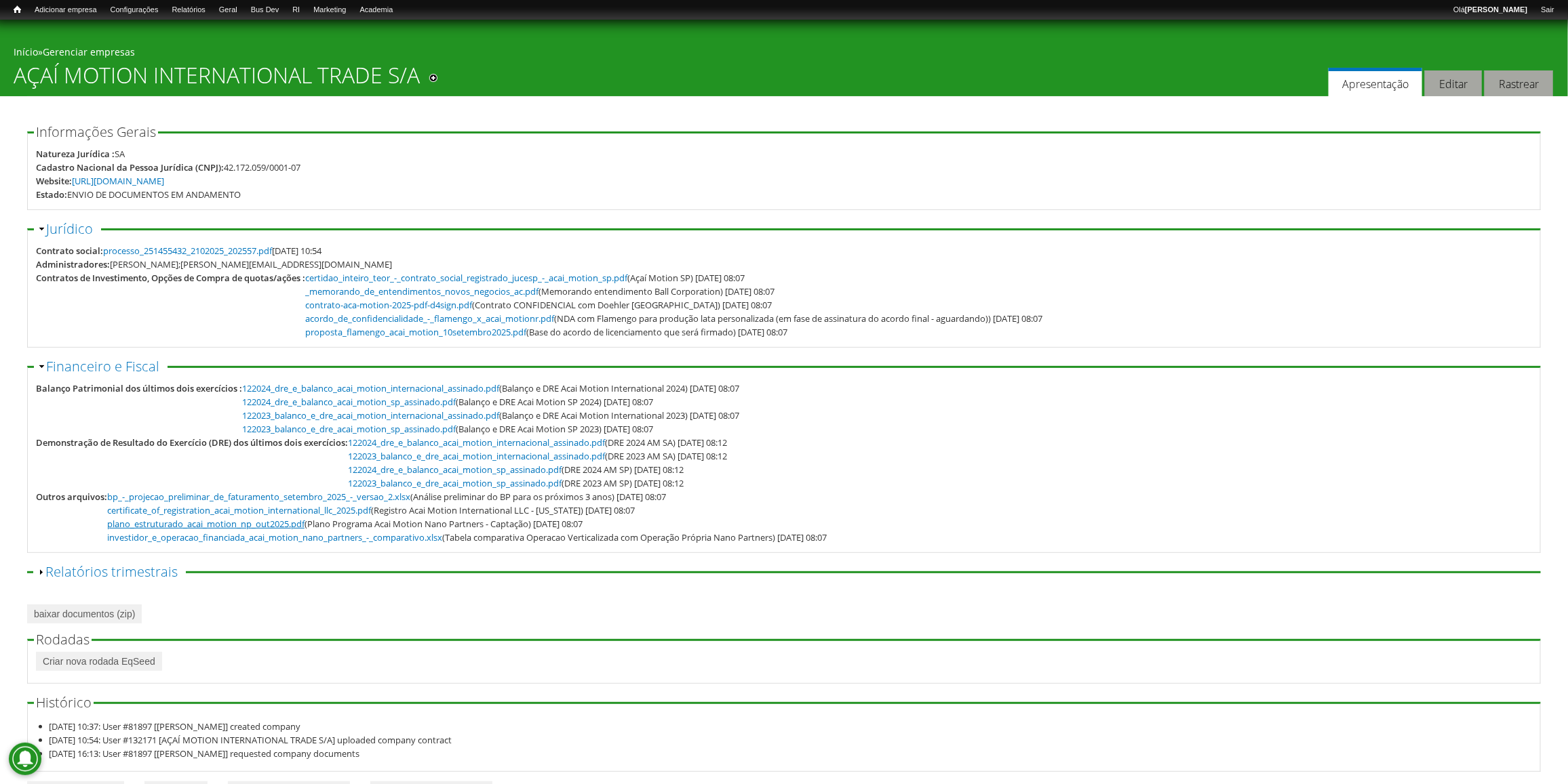
click at [278, 522] on link "plano_estruturado_acai_motion_np_out2025.pdf" at bounding box center [206, 524] width 198 height 12
click at [408, 476] on link "122024_dre_e_balanco_acai_motion_sp_assinado.pdf" at bounding box center [454, 469] width 214 height 12
click at [331, 432] on link "122023_balanco_e_dre_acai_motion_sp_assinado.pdf" at bounding box center [349, 429] width 214 height 12
click at [340, 494] on link "bp_-_projecao_preliminar_de_faturamento_setembro_2025_-_versao_2.xlsx" at bounding box center [258, 497] width 303 height 12
click at [402, 304] on link "contrato-aca-motion-2025-pdf-d4sign.pdf" at bounding box center [388, 305] width 167 height 12
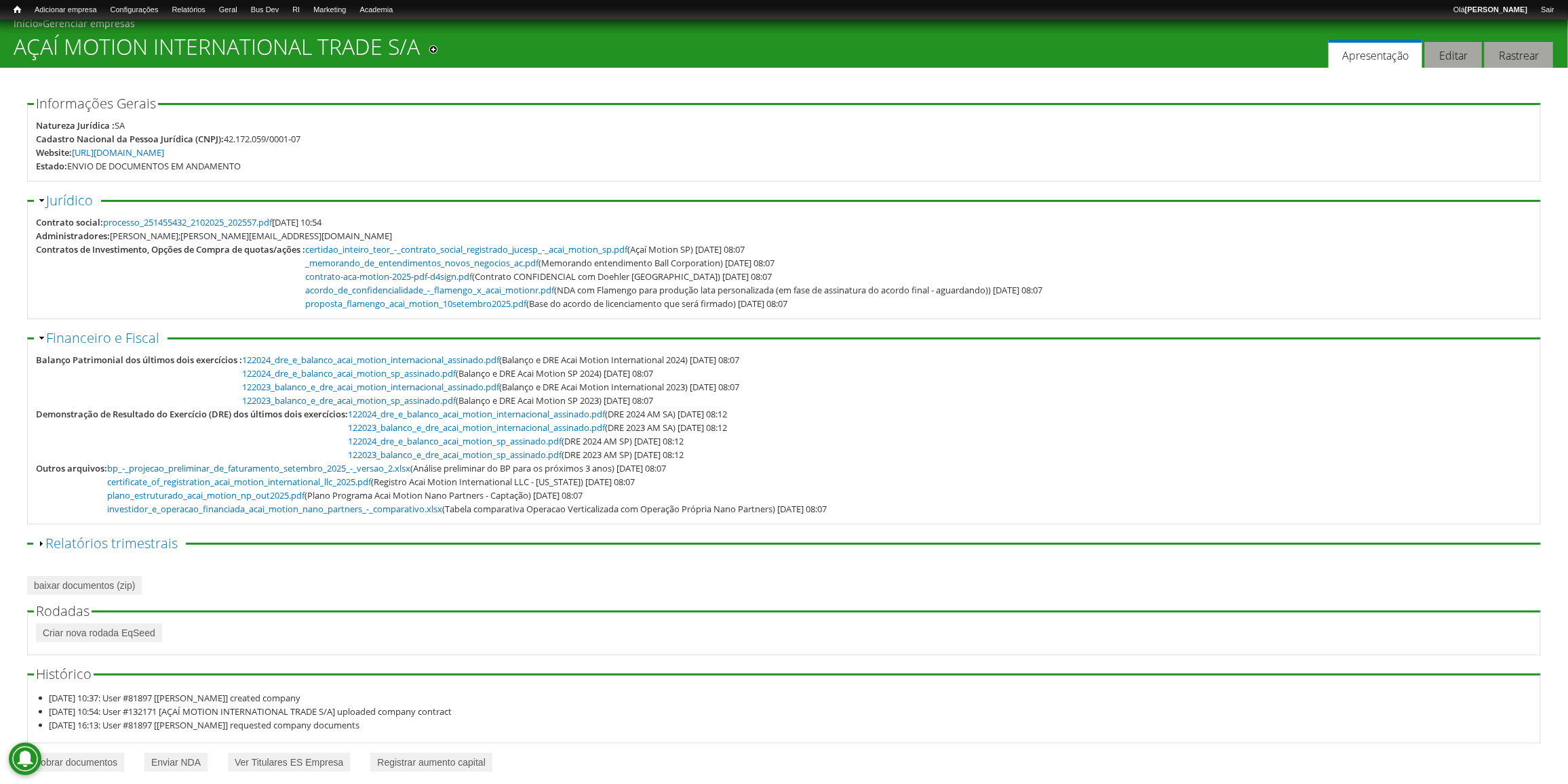
scroll to position [43, 0]
